Goal: Contribute content

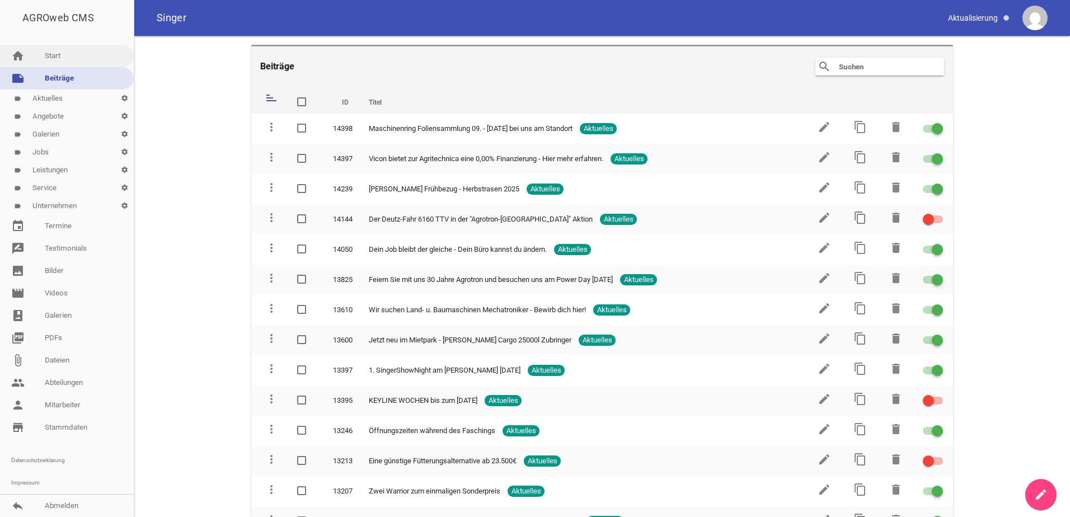
click at [62, 64] on link "home Start" at bounding box center [67, 56] width 134 height 22
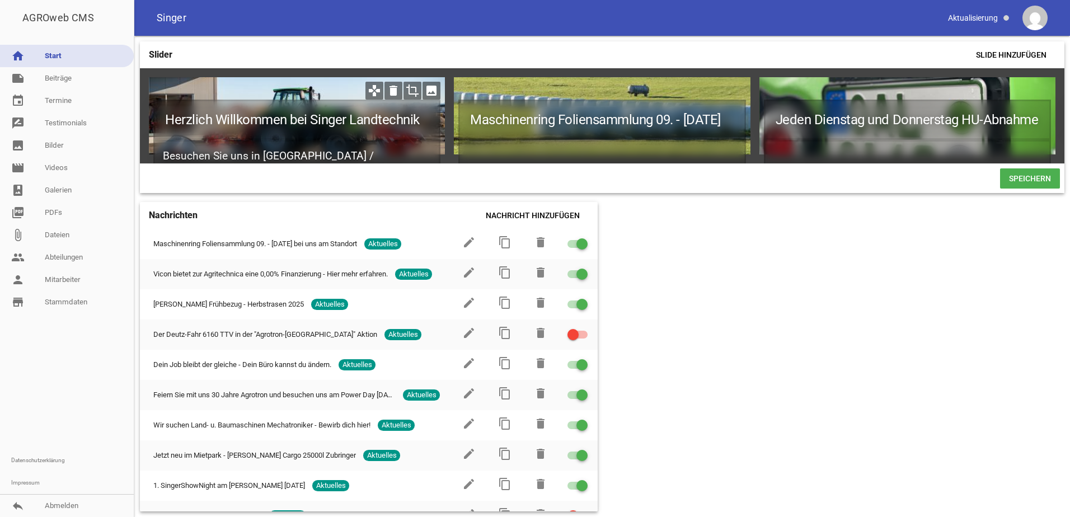
click at [431, 91] on icon "image" at bounding box center [431, 91] width 18 height 18
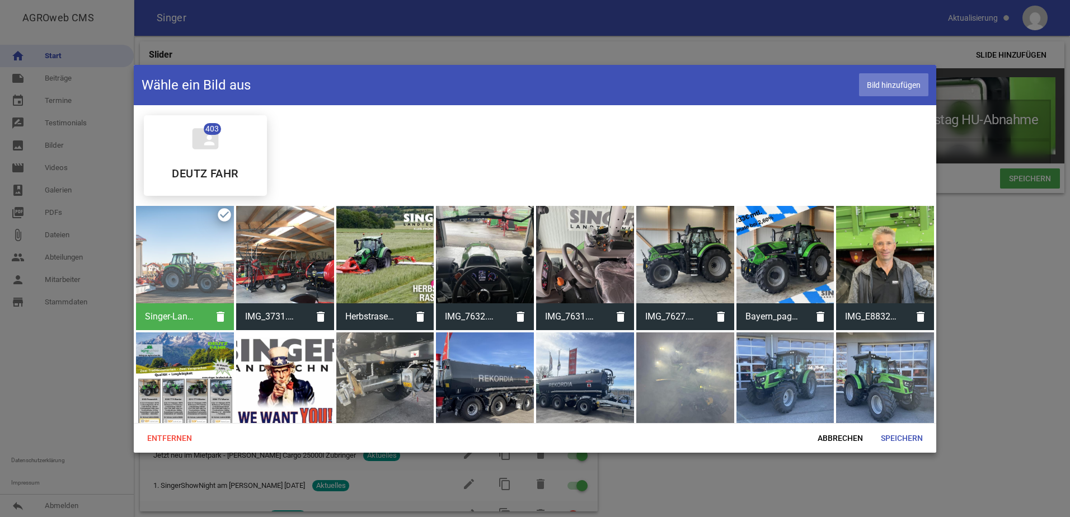
click at [903, 87] on span "Bild hinzufügen" at bounding box center [893, 84] width 69 height 23
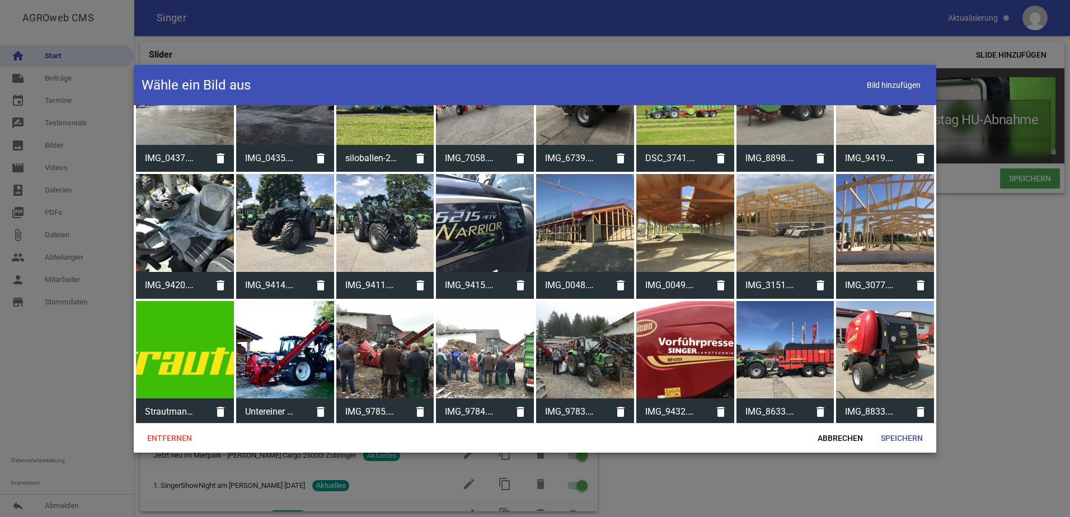
scroll to position [5260, 0]
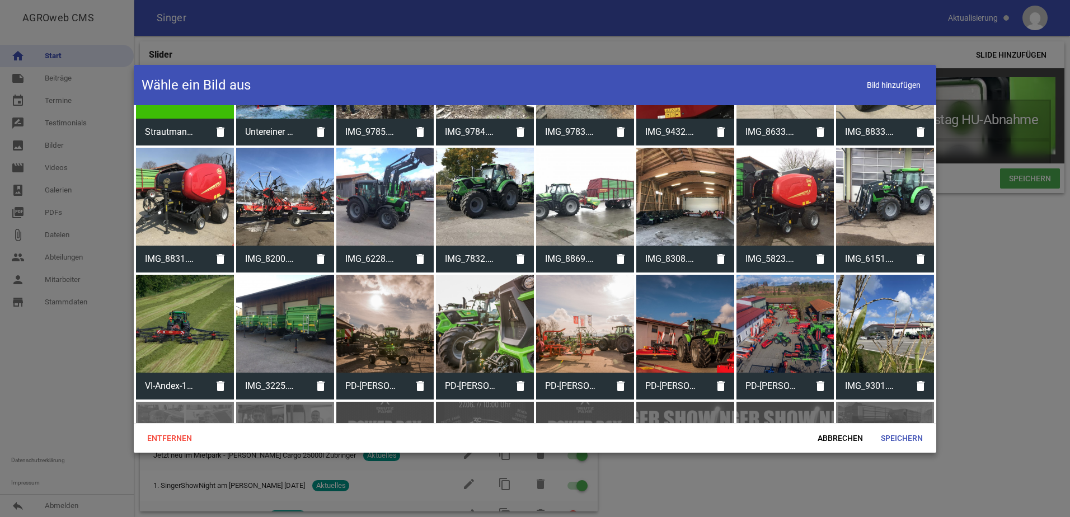
drag, startPoint x: 873, startPoint y: 297, endPoint x: 878, endPoint y: 286, distance: 11.5
click at [873, 297] on div at bounding box center [885, 324] width 98 height 98
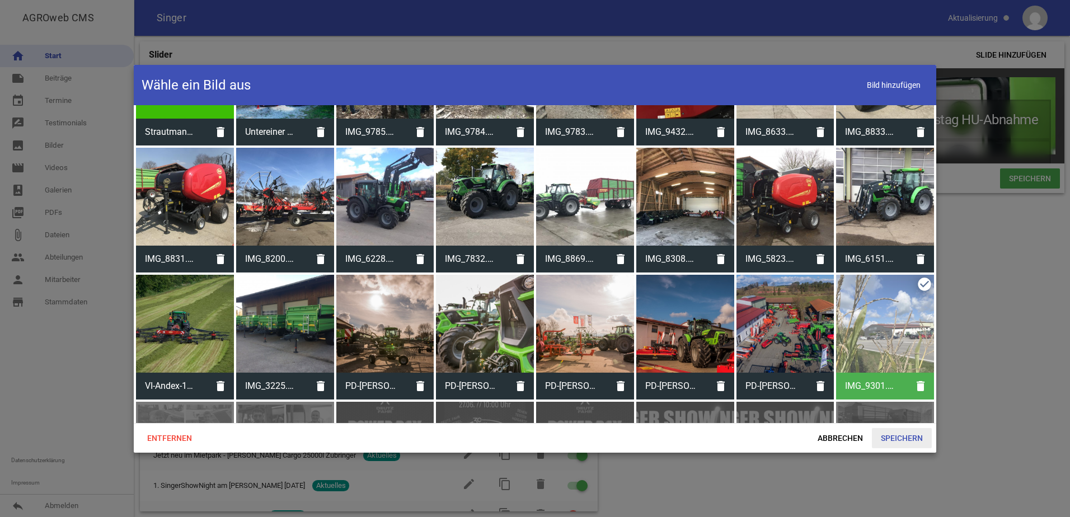
click at [900, 438] on span "Speichern" at bounding box center [902, 438] width 60 height 20
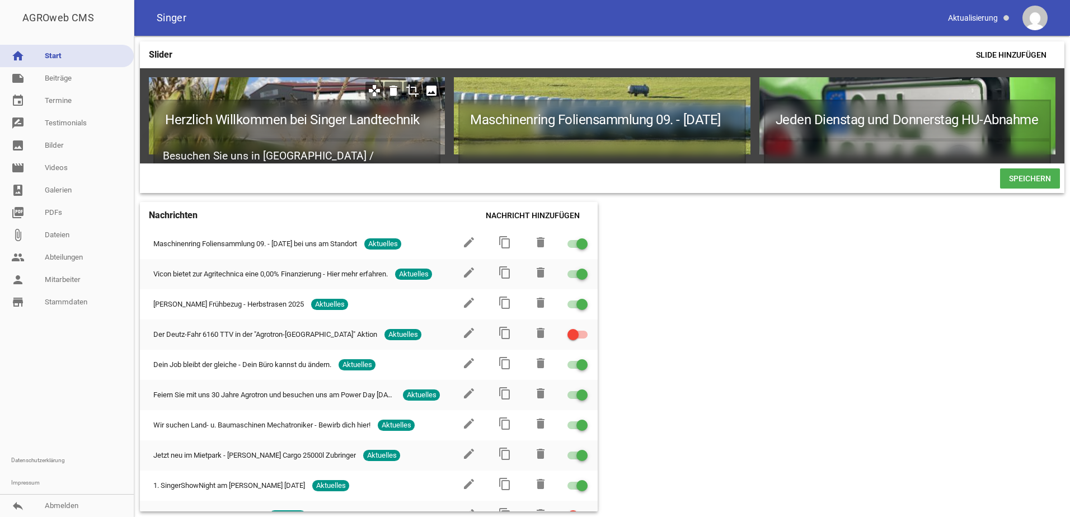
click at [415, 90] on icon "crop" at bounding box center [412, 91] width 18 height 18
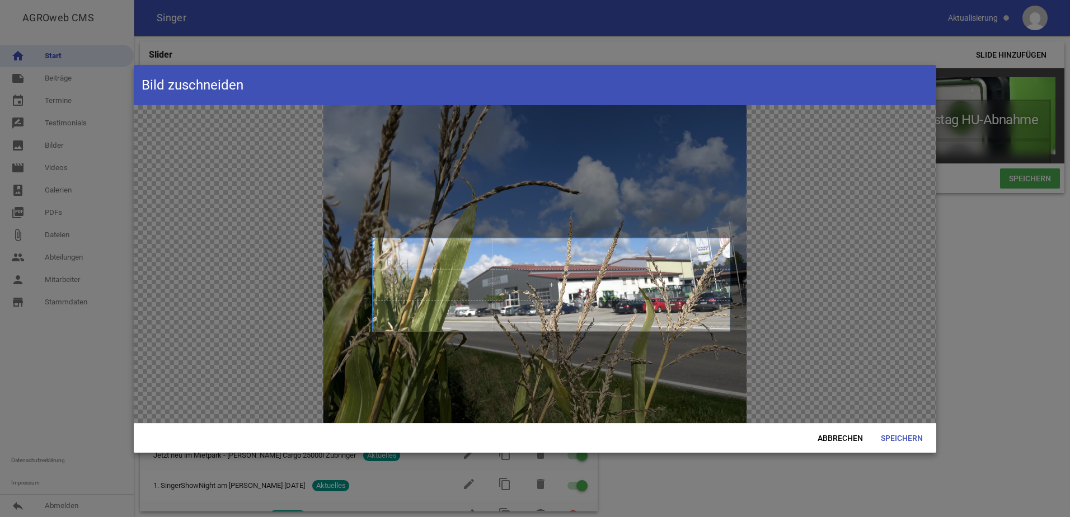
click at [558, 313] on span at bounding box center [551, 284] width 357 height 93
click at [845, 439] on span "Abbrechen" at bounding box center [840, 438] width 63 height 20
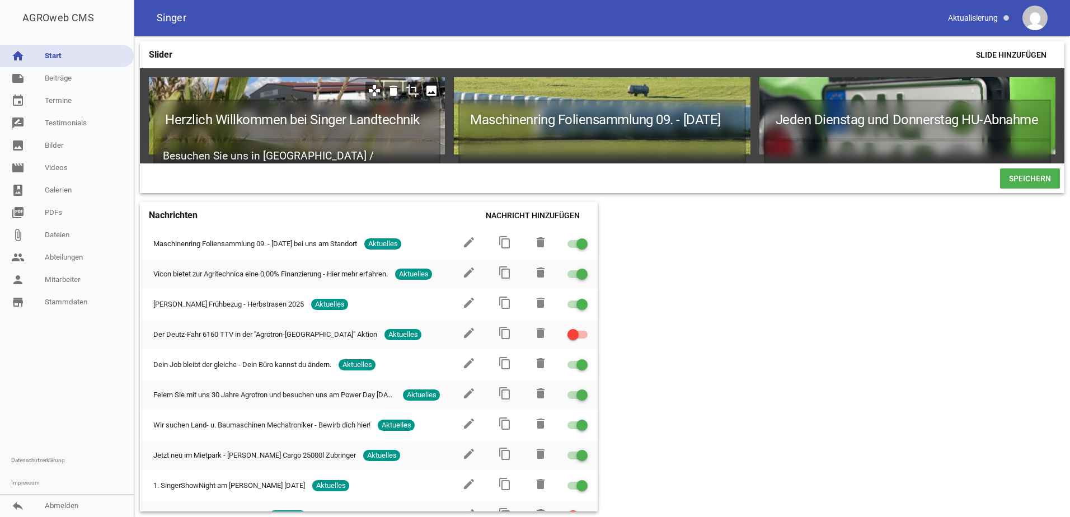
click at [430, 92] on icon "image" at bounding box center [431, 91] width 18 height 18
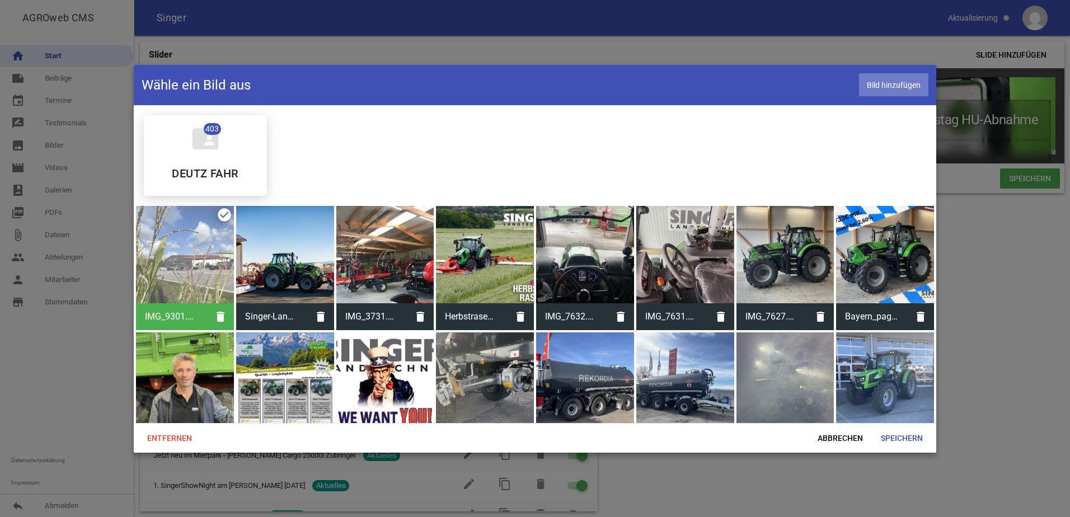
click at [893, 90] on span "Bild hinzufügen" at bounding box center [893, 84] width 69 height 23
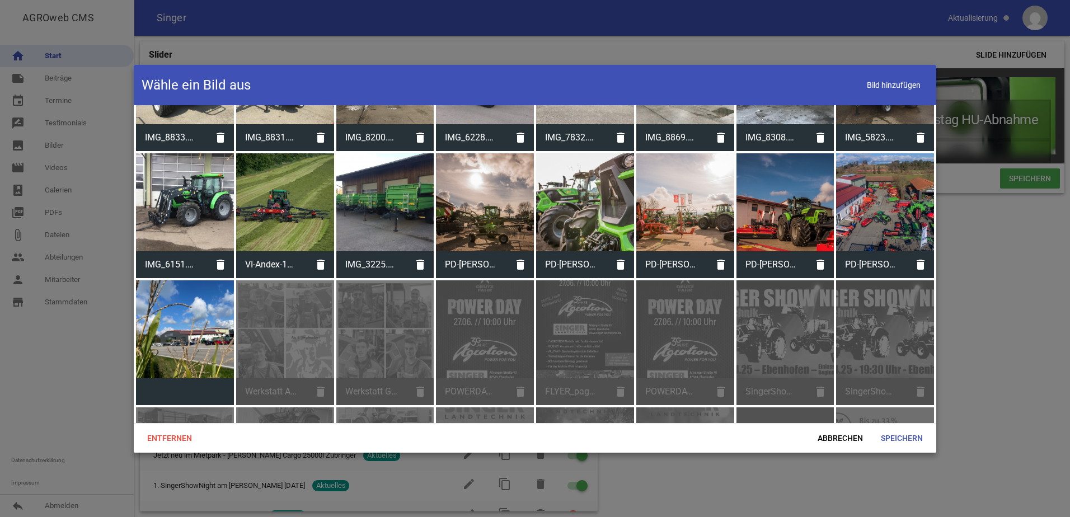
scroll to position [5316, 0]
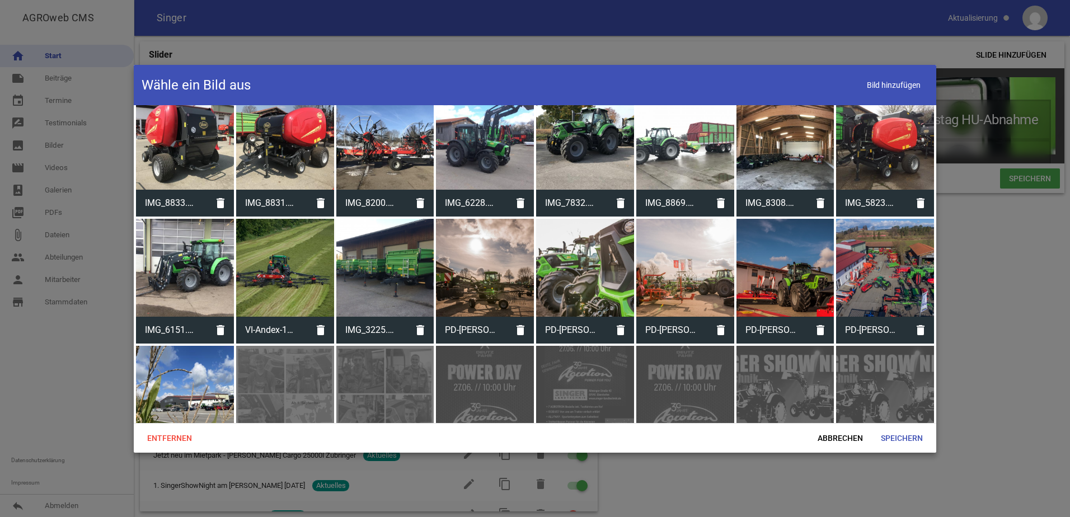
click at [193, 368] on div at bounding box center [185, 395] width 98 height 98
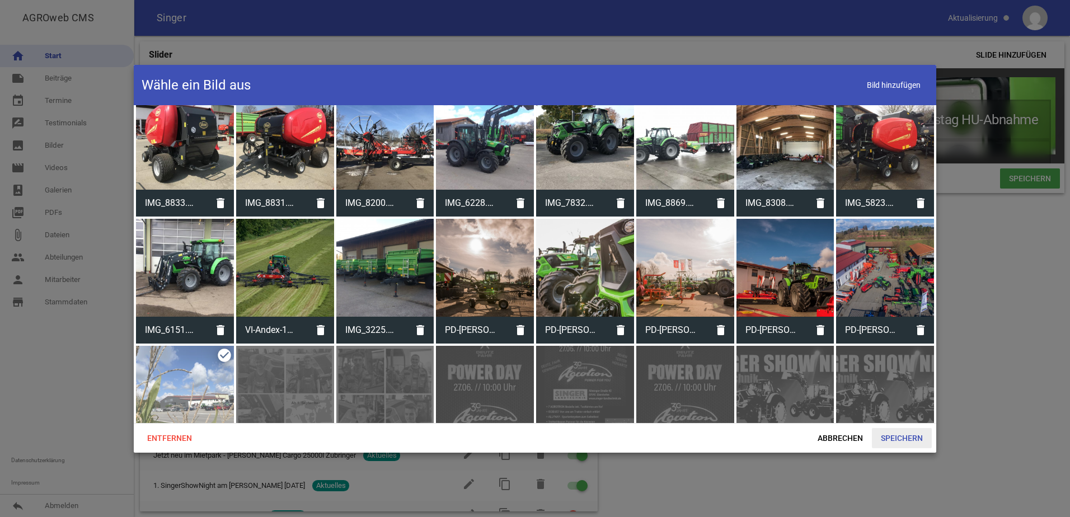
click at [915, 440] on span "Speichern" at bounding box center [902, 438] width 60 height 20
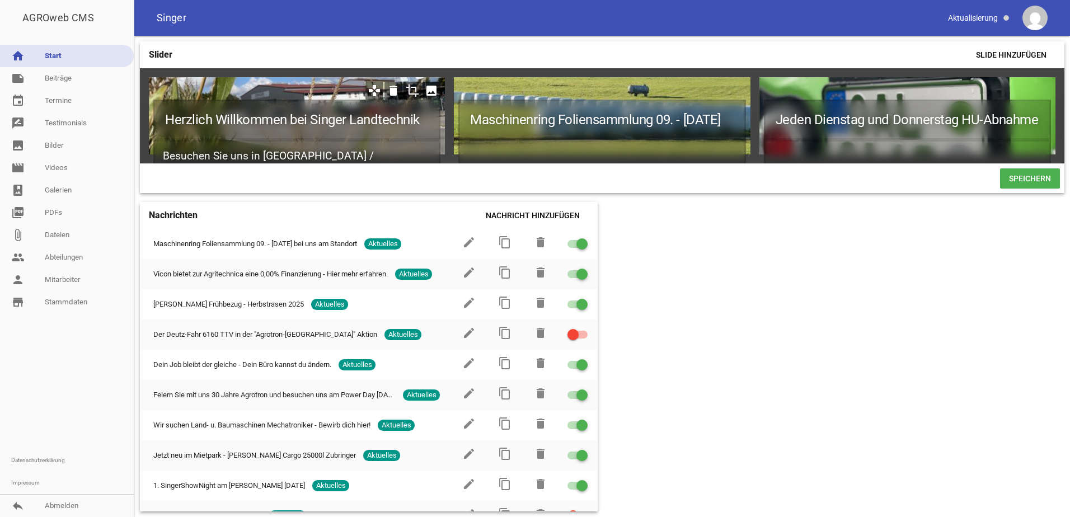
click at [410, 92] on icon "crop" at bounding box center [412, 91] width 18 height 18
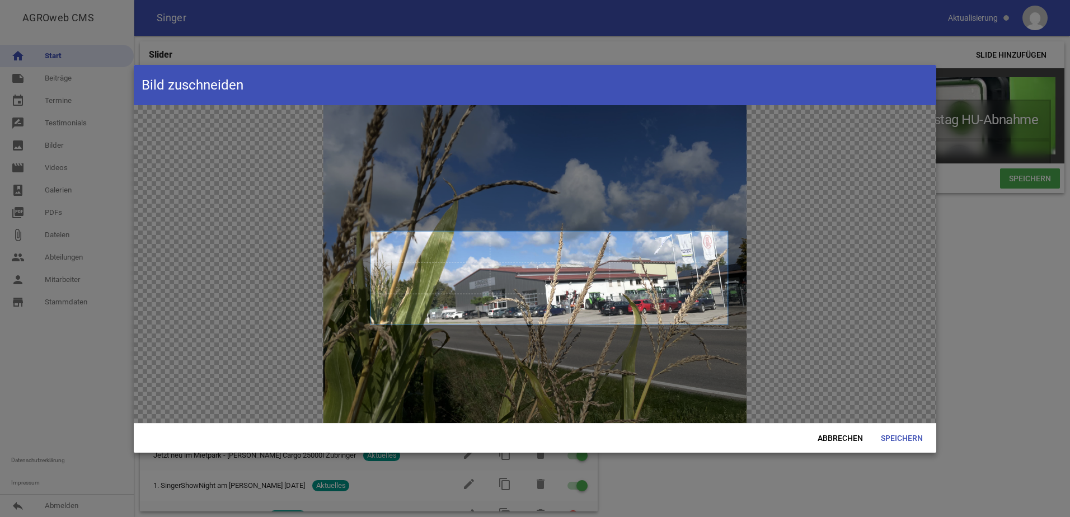
click at [502, 308] on span at bounding box center [548, 277] width 357 height 93
click at [909, 441] on span "Speichern" at bounding box center [902, 438] width 60 height 20
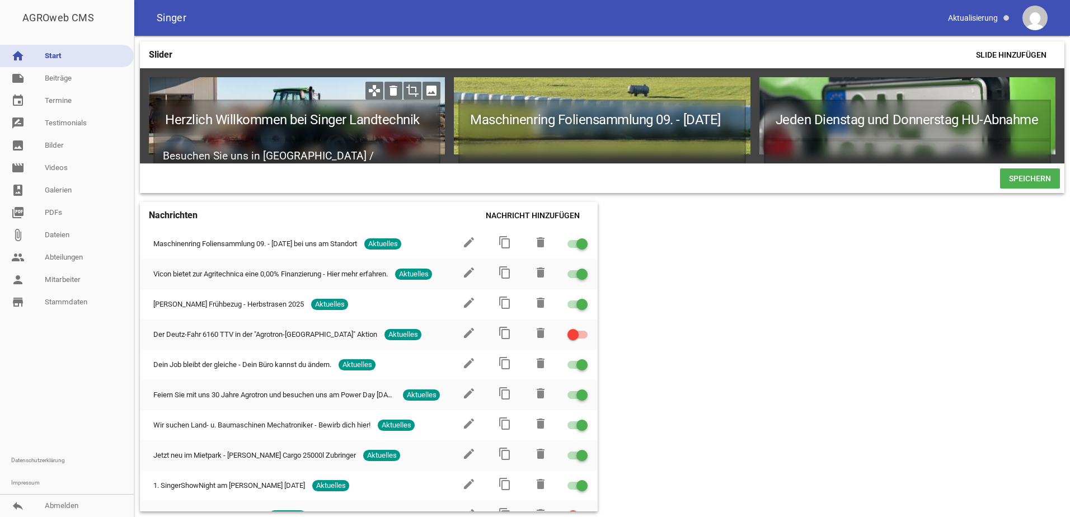
click at [427, 87] on icon "image" at bounding box center [431, 91] width 18 height 18
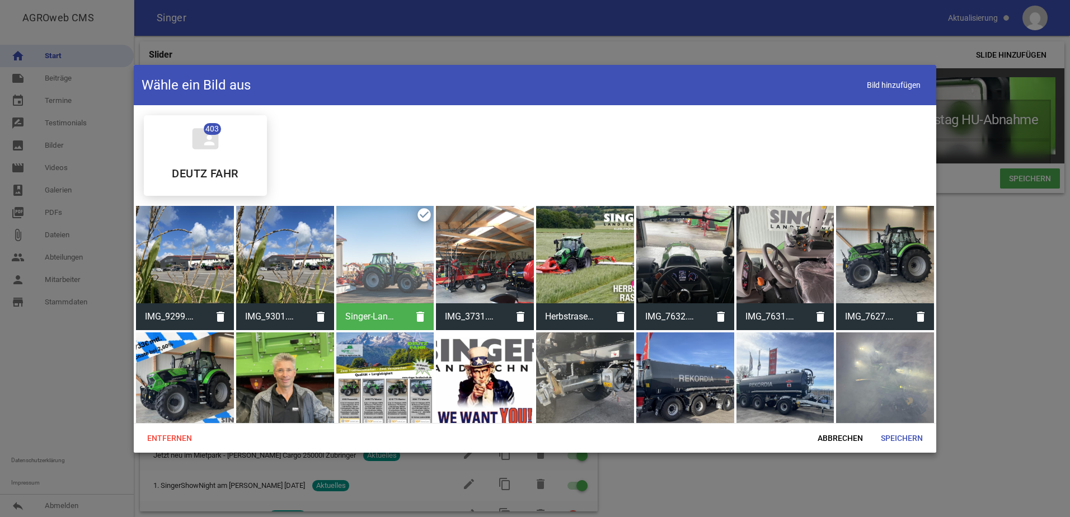
click at [191, 260] on div at bounding box center [185, 255] width 98 height 98
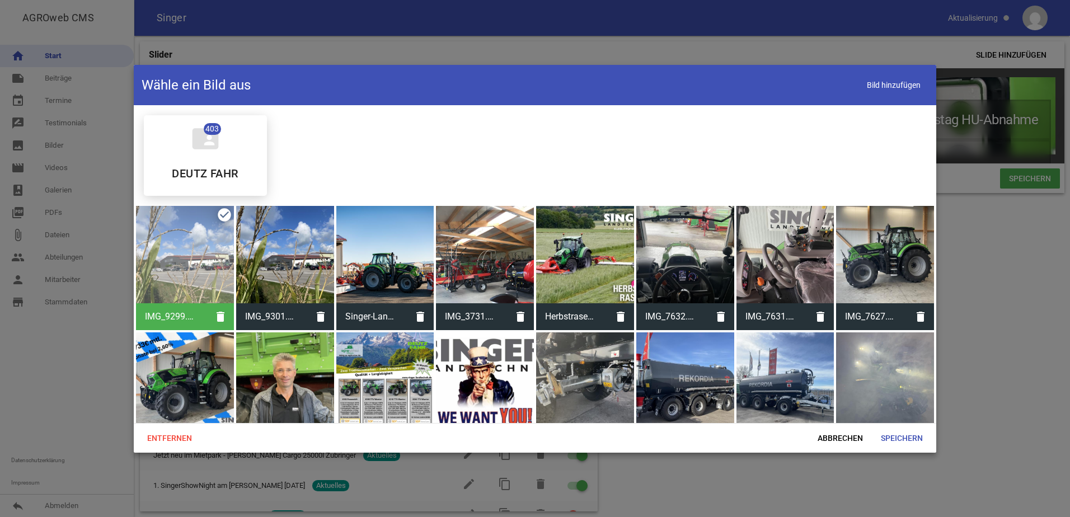
click at [316, 280] on div at bounding box center [285, 255] width 98 height 98
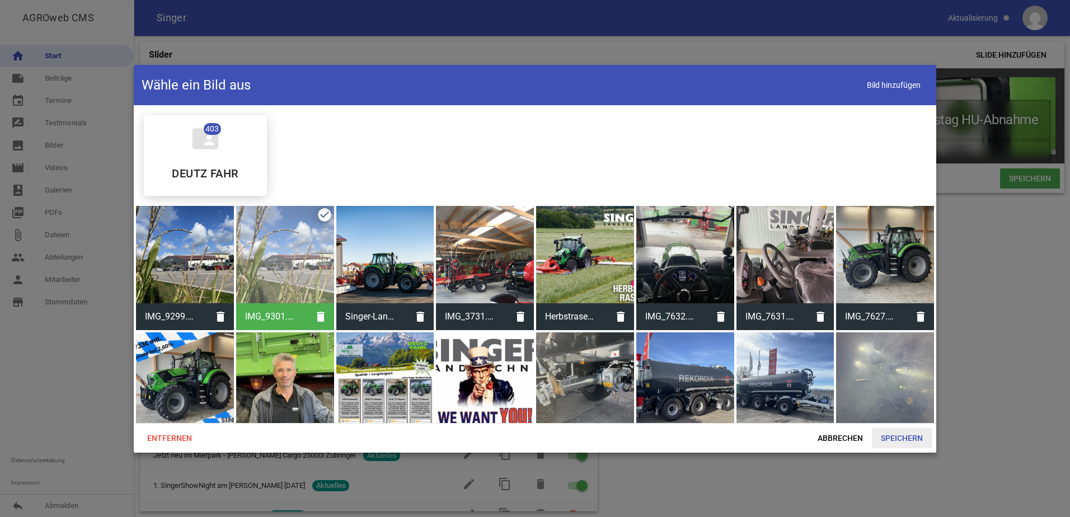
click at [900, 439] on span "Speichern" at bounding box center [902, 438] width 60 height 20
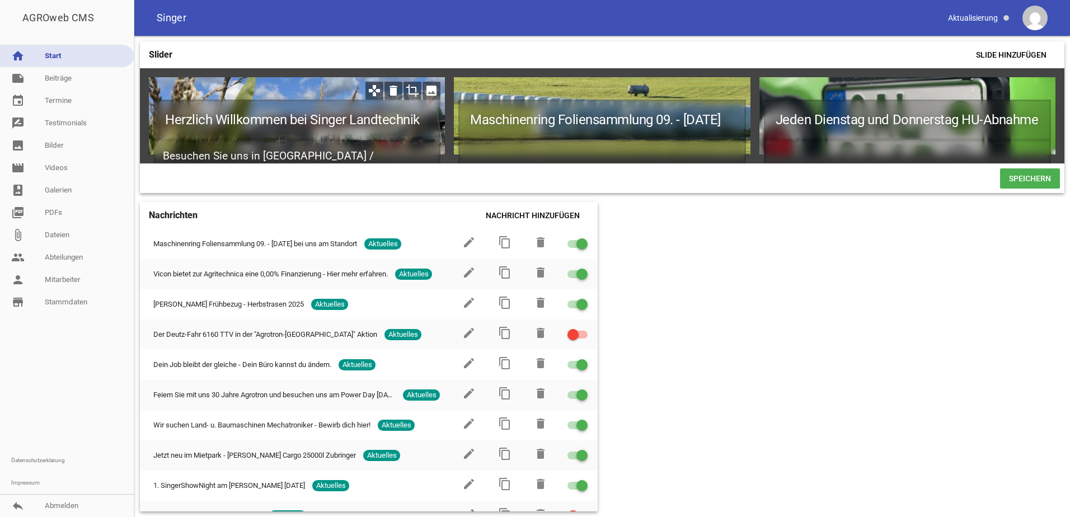
click at [411, 87] on icon "crop" at bounding box center [412, 91] width 18 height 18
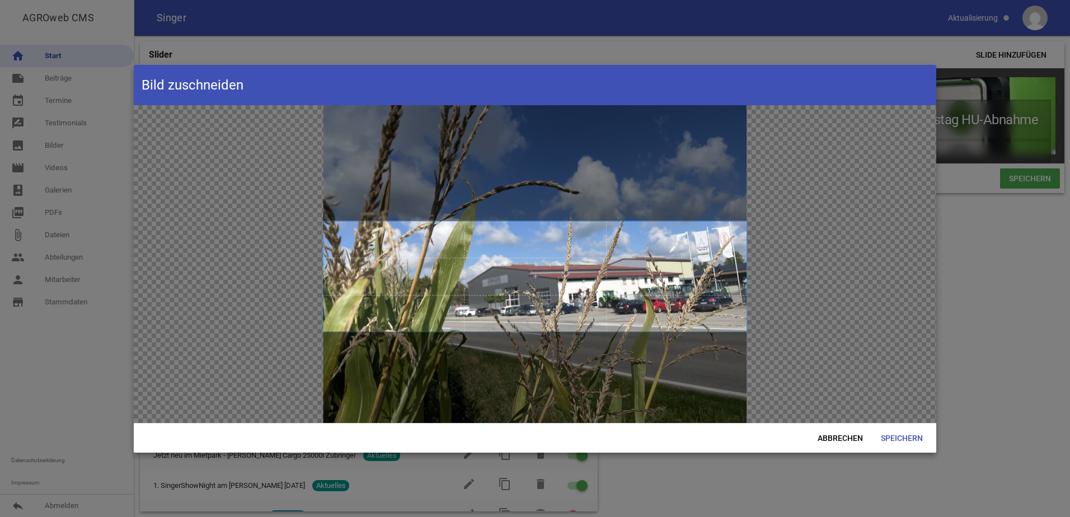
click at [503, 317] on span at bounding box center [535, 276] width 424 height 110
click at [885, 434] on span "Speichern" at bounding box center [902, 438] width 60 height 20
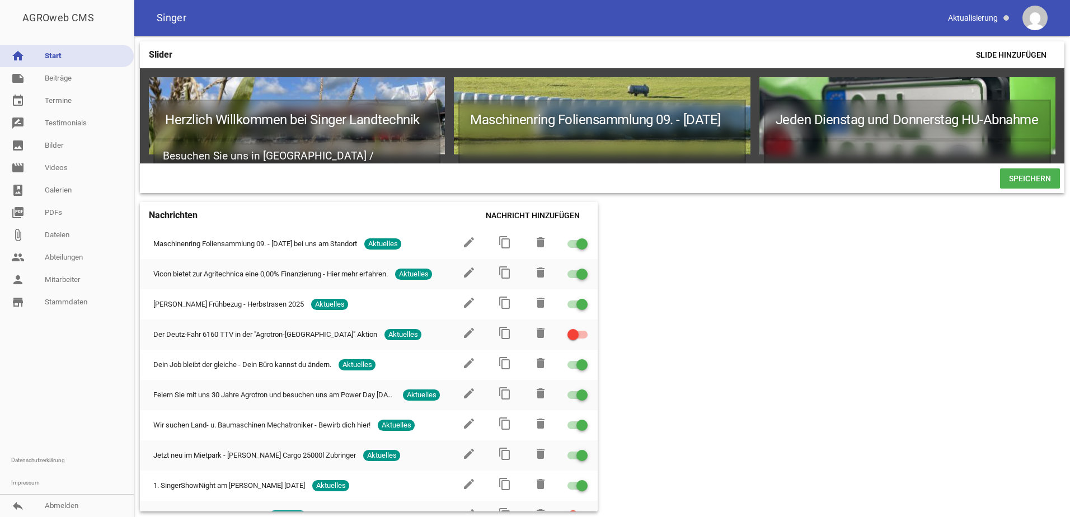
click at [1020, 189] on span "Speichern" at bounding box center [1030, 178] width 60 height 20
click at [1023, 186] on span "Speichern" at bounding box center [1030, 178] width 60 height 20
click at [427, 90] on icon "image" at bounding box center [431, 91] width 18 height 18
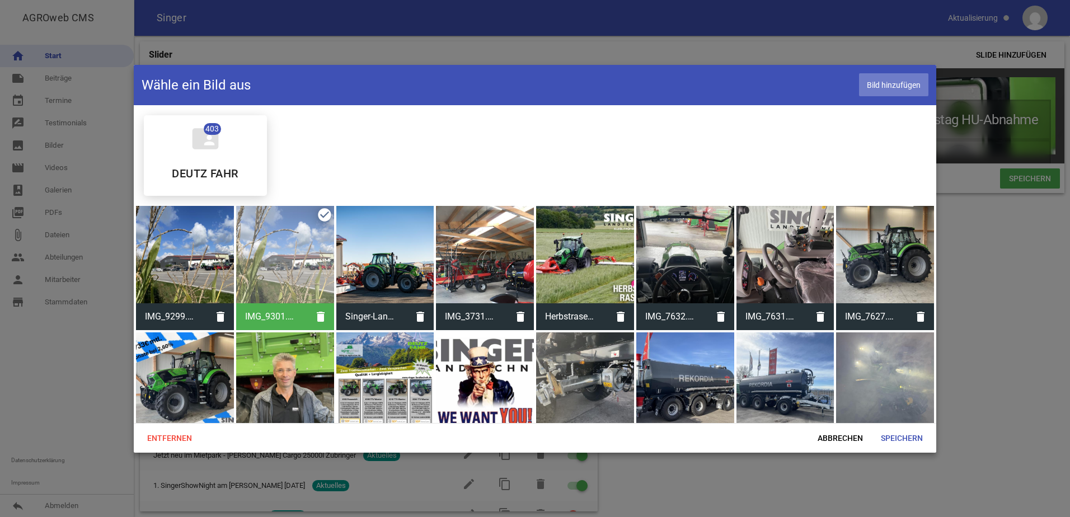
click at [884, 83] on span "Bild hinzufügen" at bounding box center [893, 84] width 69 height 23
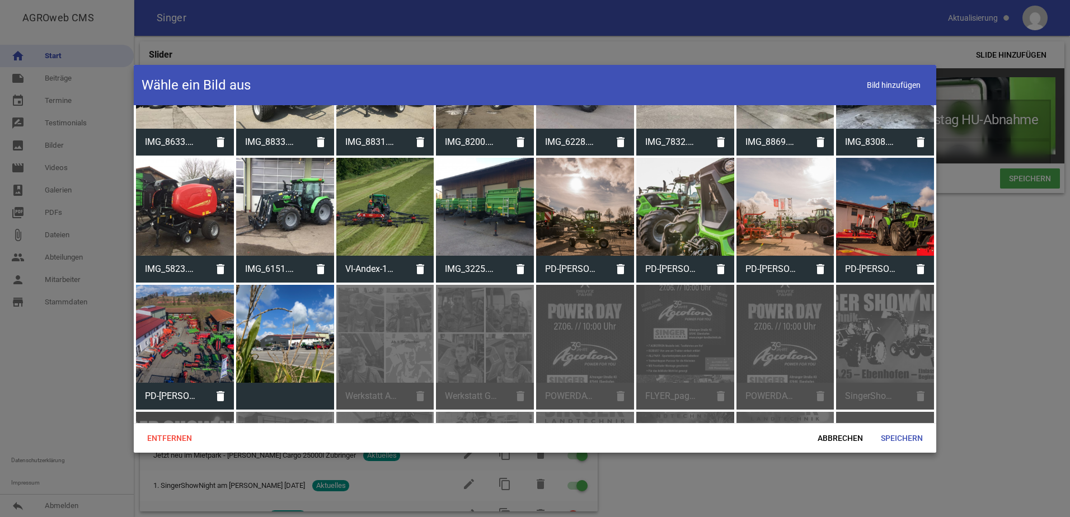
scroll to position [5372, 0]
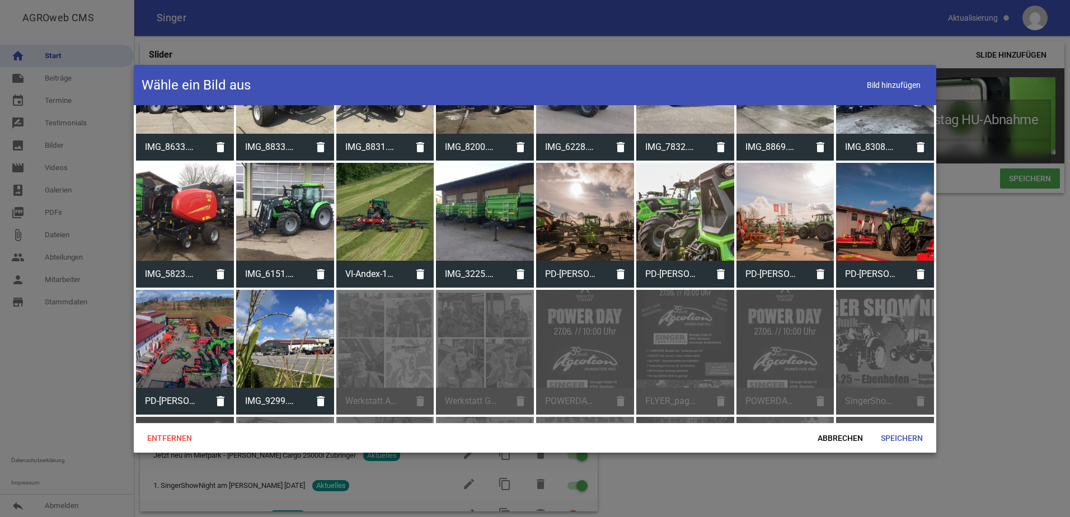
click at [294, 306] on div at bounding box center [285, 339] width 98 height 98
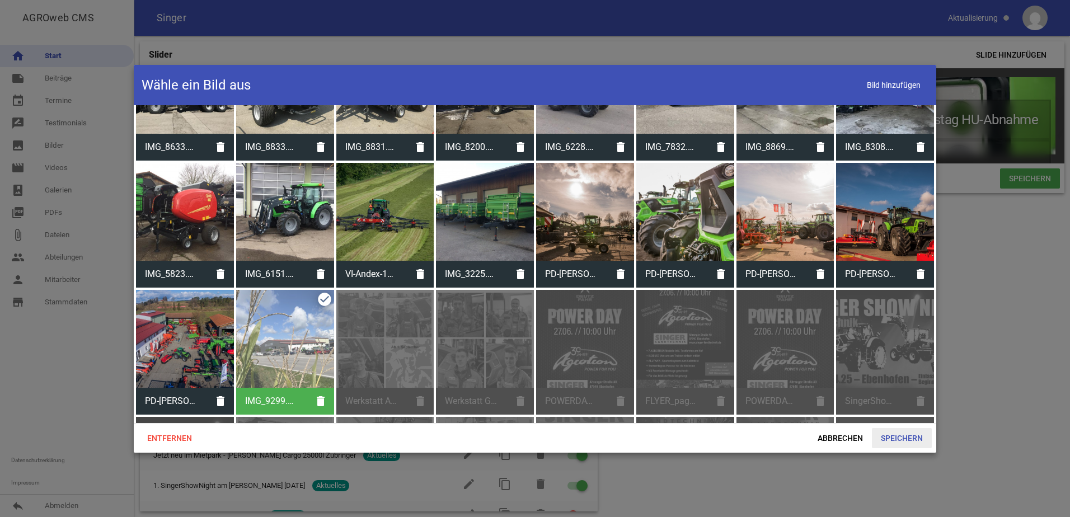
click at [887, 442] on span "Speichern" at bounding box center [902, 438] width 60 height 20
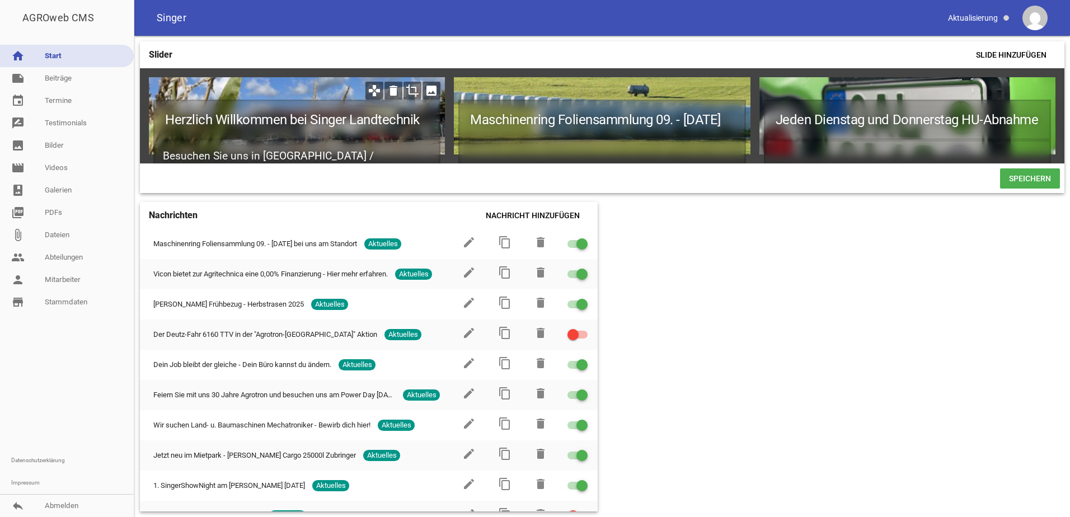
click at [411, 87] on icon "crop" at bounding box center [412, 91] width 18 height 18
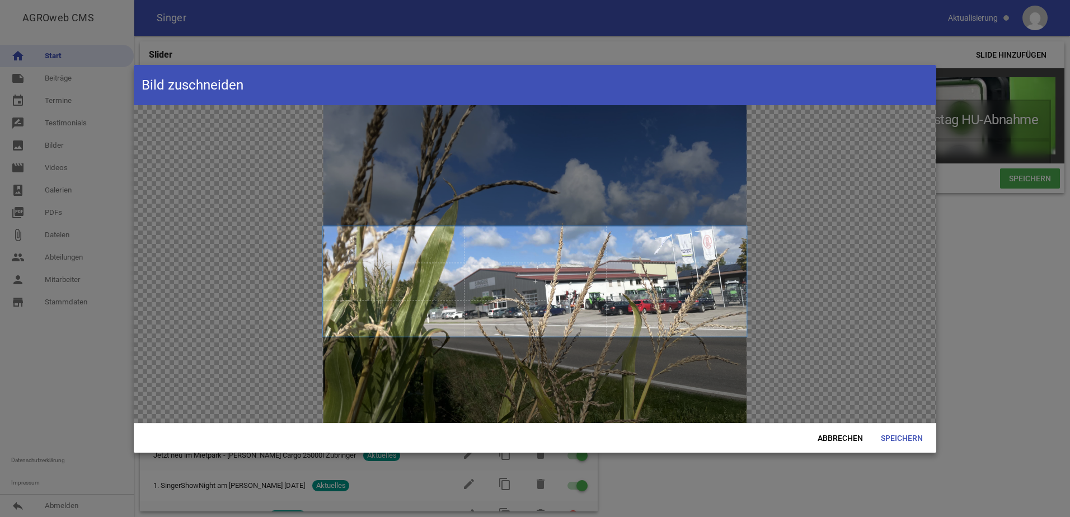
click at [561, 314] on span at bounding box center [535, 281] width 424 height 110
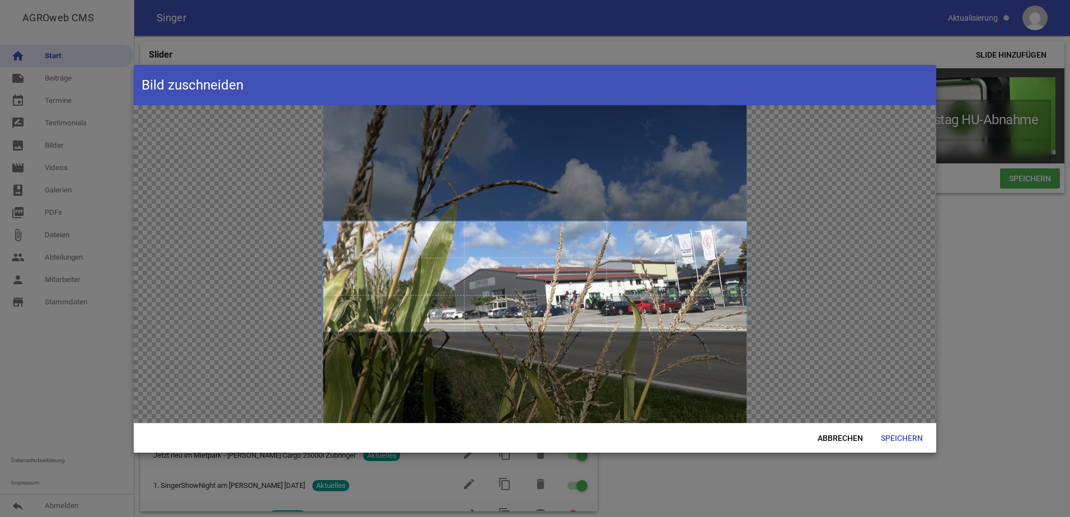
click at [677, 313] on span at bounding box center [535, 276] width 424 height 110
click at [903, 436] on span "Speichern" at bounding box center [902, 438] width 60 height 20
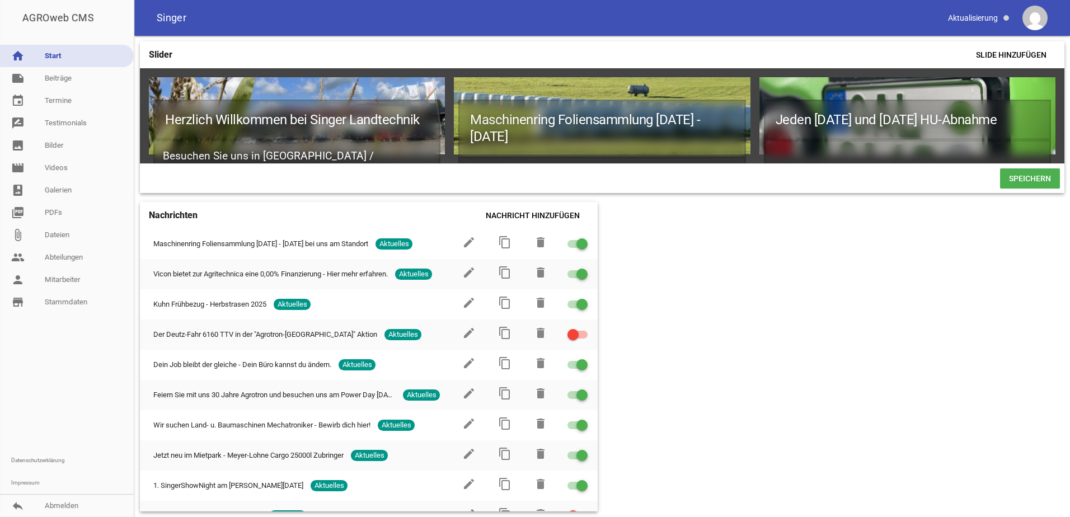
click at [1005, 189] on span "Speichern" at bounding box center [1030, 178] width 60 height 20
